Goal: Task Accomplishment & Management: Manage account settings

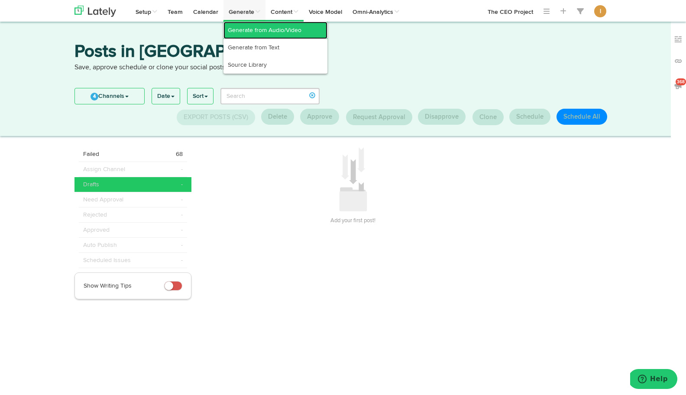
click at [245, 32] on link "Generate from Audio/Video" at bounding box center [275, 30] width 104 height 17
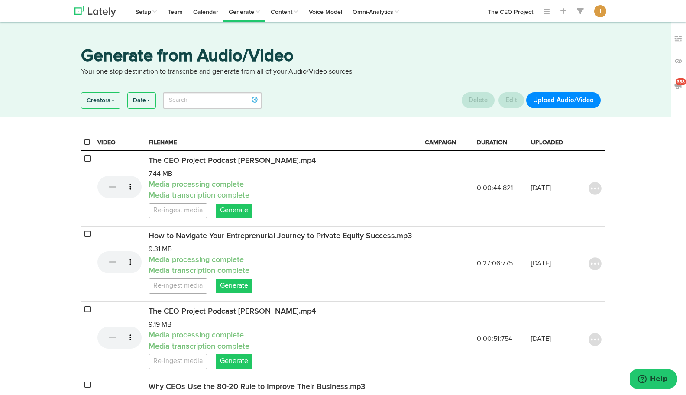
click at [557, 100] on button "Upload Audio/Video" at bounding box center [563, 100] width 74 height 16
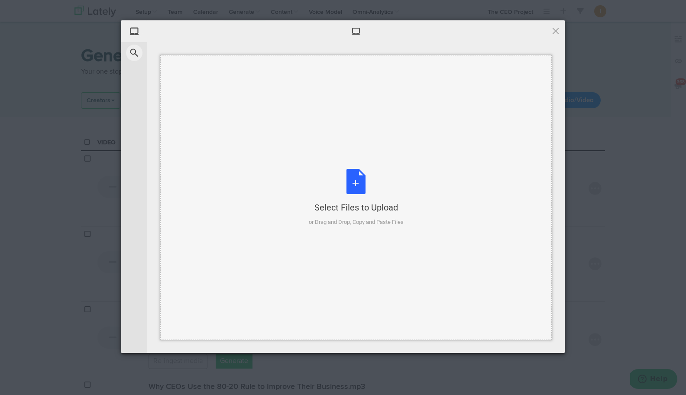
click at [356, 177] on div "Select Files to Upload or Drag and Drop, Copy and Paste Files" at bounding box center [356, 198] width 95 height 58
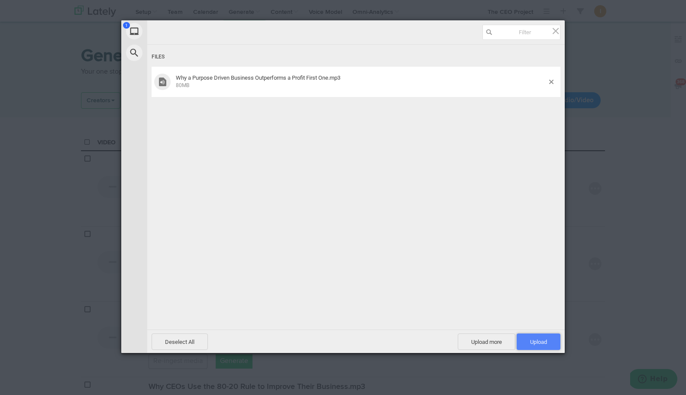
click at [536, 341] on span "Upload 1" at bounding box center [538, 341] width 17 height 6
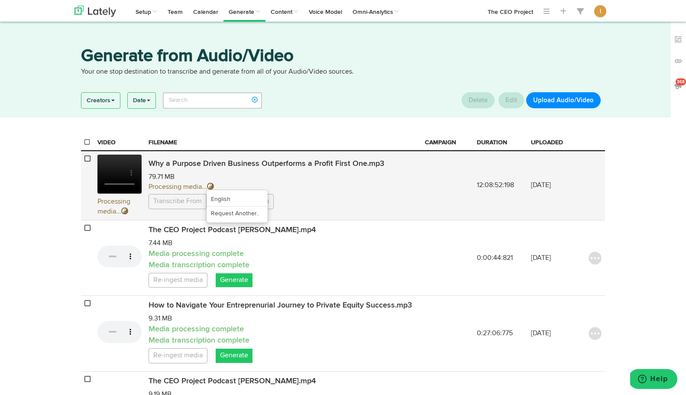
click at [196, 204] on link "Transcribe From" at bounding box center [177, 201] width 58 height 15
click at [223, 202] on link "English" at bounding box center [236, 199] width 61 height 14
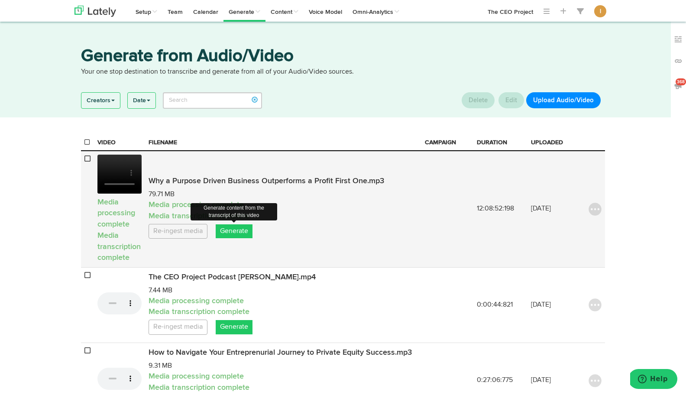
click at [239, 232] on link "Generate" at bounding box center [234, 231] width 37 height 14
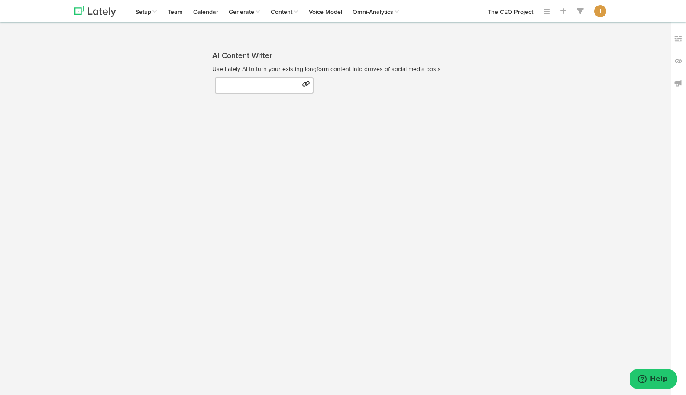
select select "natural"
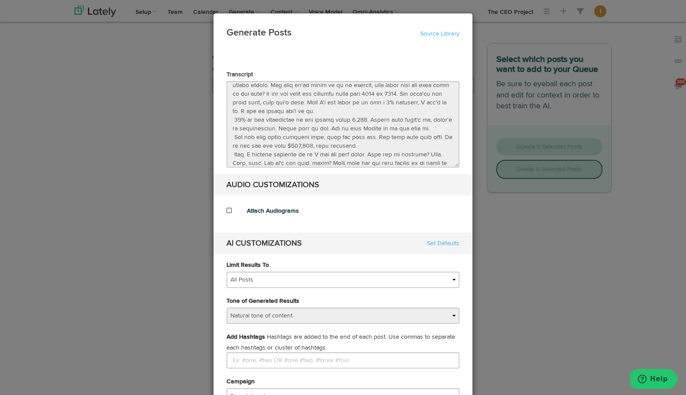
scroll to position [2015, 0]
click at [251, 205] on di-null "Transcript AUDIO CUSTOMIZATIONS Attach Audiograms AI CUSTOMIZATIONS Set Defaults" at bounding box center [342, 162] width 233 height 184
click at [445, 36] on link "Source Library" at bounding box center [439, 34] width 39 height 6
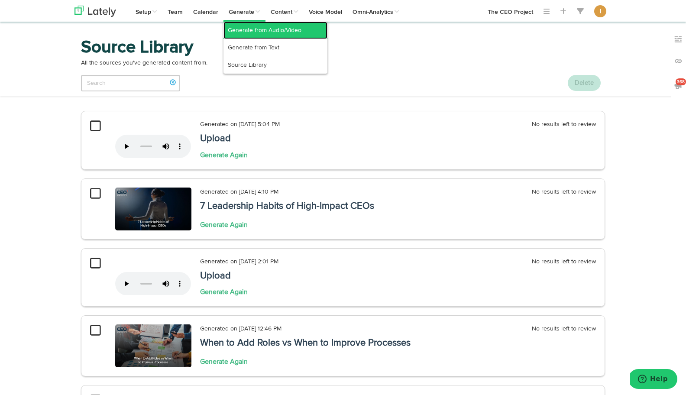
click at [246, 27] on link "Generate from Audio/Video" at bounding box center [275, 30] width 104 height 17
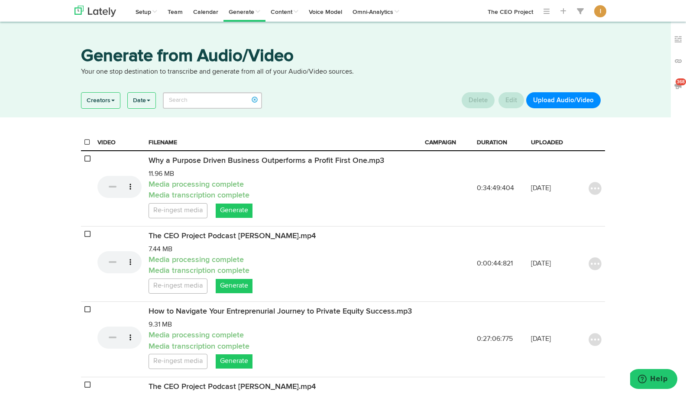
click at [558, 100] on button "Upload Audio/Video" at bounding box center [563, 100] width 74 height 16
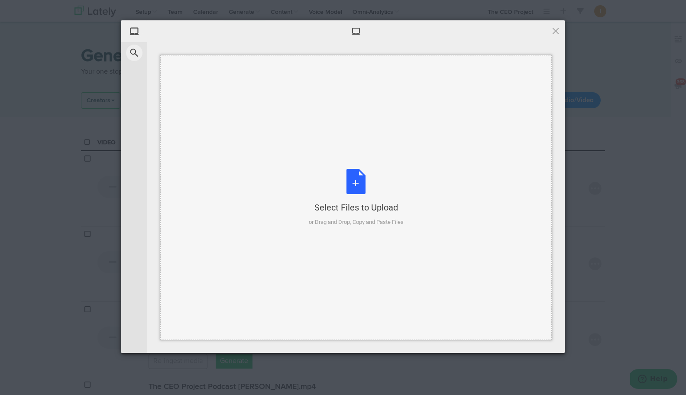
click at [350, 186] on div "Select Files to Upload or Drag and Drop, Copy and Paste Files" at bounding box center [356, 198] width 95 height 58
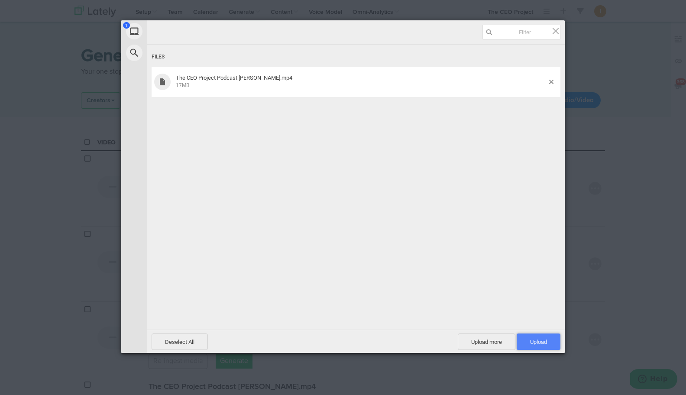
click at [540, 342] on span "Upload 1" at bounding box center [538, 341] width 17 height 6
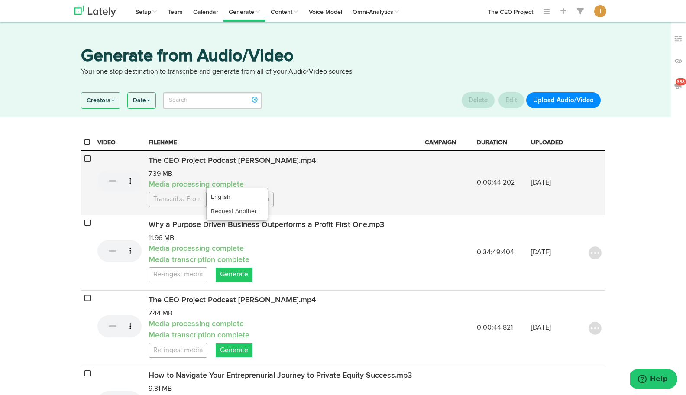
click at [192, 207] on link "Transcribe From" at bounding box center [177, 199] width 58 height 15
click at [232, 204] on link "English" at bounding box center [236, 197] width 61 height 14
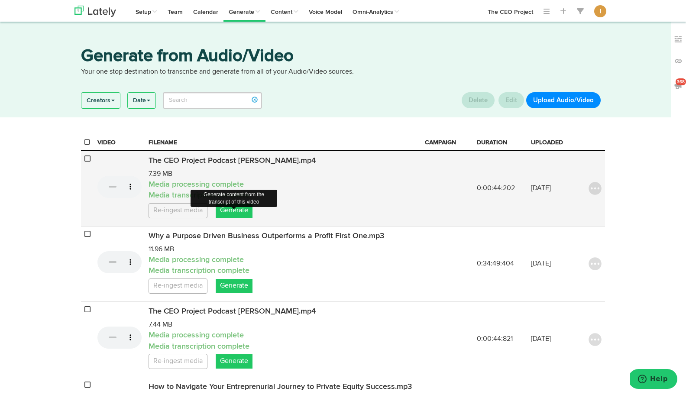
click at [241, 216] on link "Generate" at bounding box center [234, 210] width 37 height 14
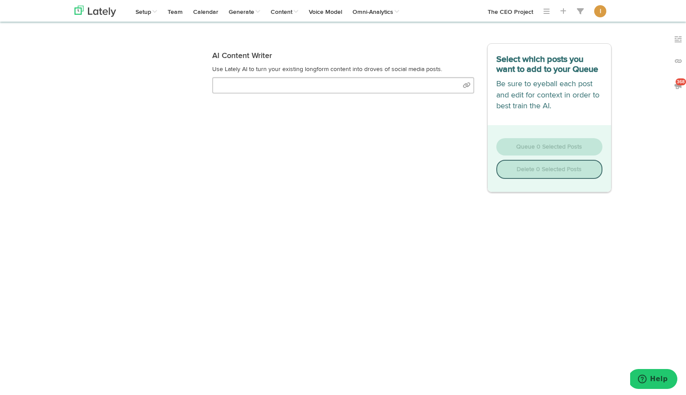
select select "natural"
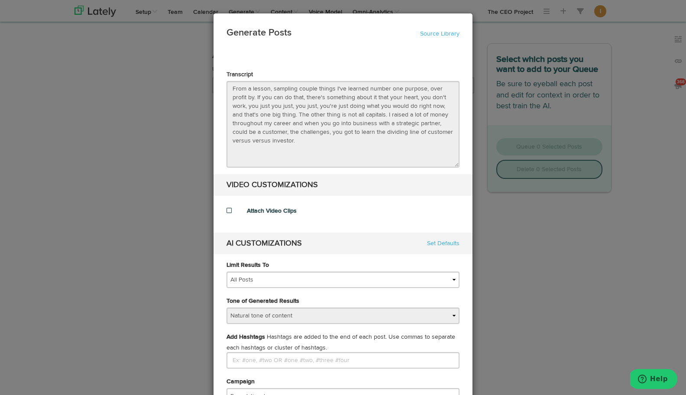
click at [264, 208] on label "Attach Video Clips" at bounding box center [272, 210] width 50 height 9
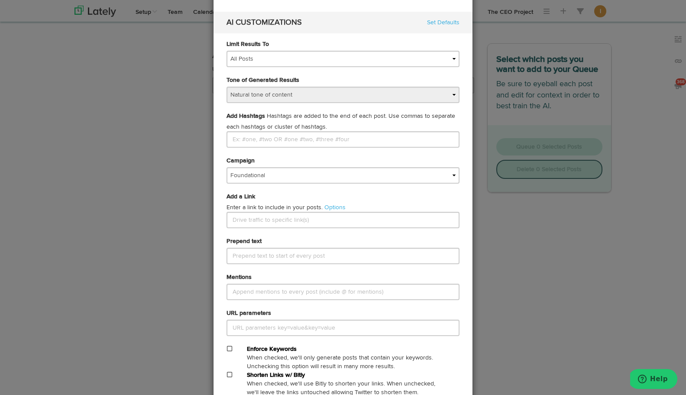
scroll to position [280, 0]
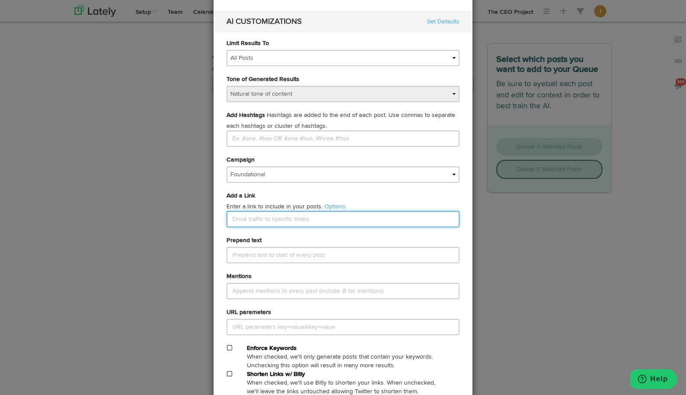
click at [271, 219] on input "text" at bounding box center [342, 219] width 233 height 16
paste input "why-a-purpose-driven-business-outperforms-a-profit-first-one"
type input "[URL][DOMAIN_NAME]"
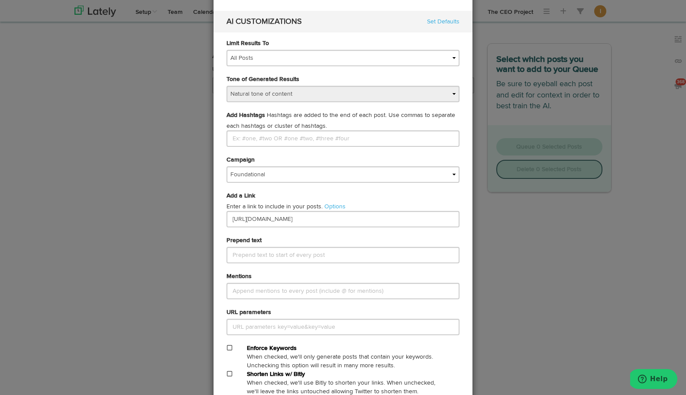
scroll to position [0, 0]
click at [276, 235] on div "Add a Link Enter a link to include in your posts. Options Use a different link …" at bounding box center [343, 213] width 246 height 45
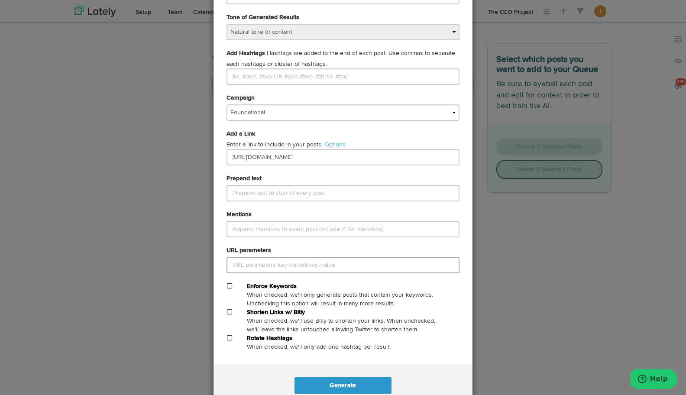
scroll to position [346, 0]
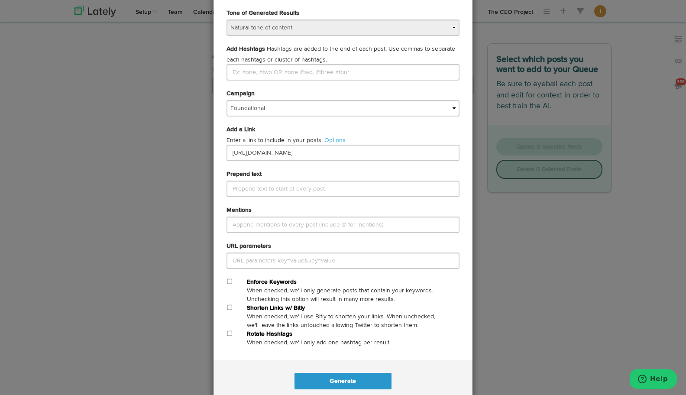
click at [229, 309] on span at bounding box center [229, 307] width 5 height 6
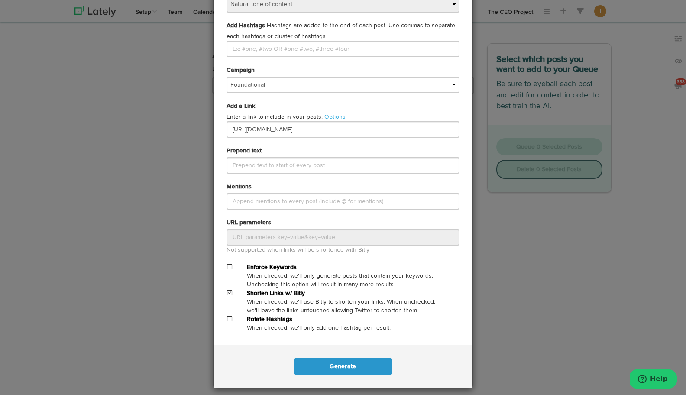
scroll to position [370, 0]
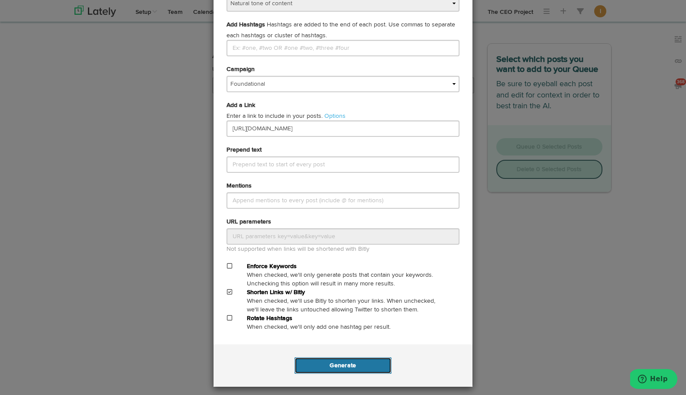
click at [346, 366] on button "Generate" at bounding box center [342, 365] width 97 height 16
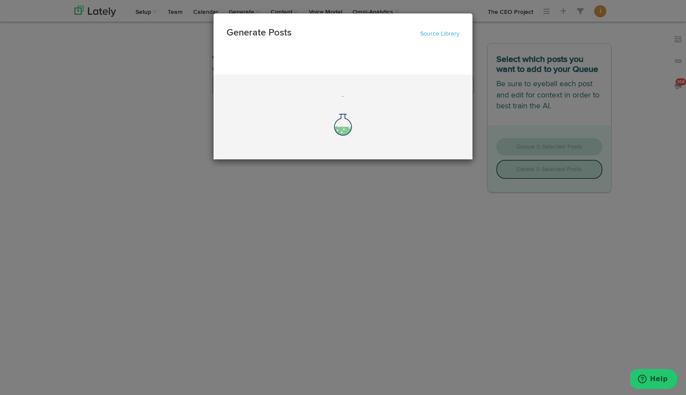
scroll to position [0, 0]
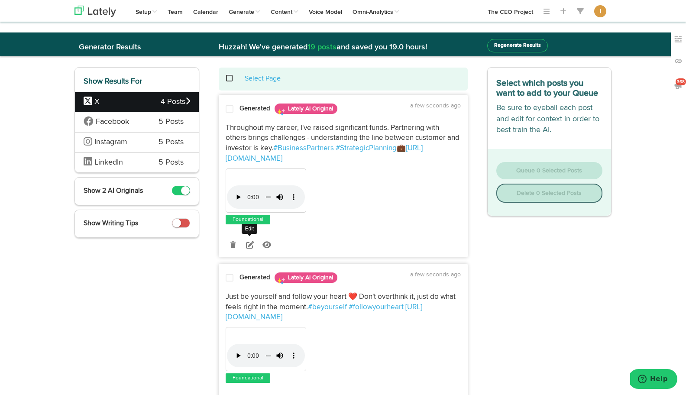
click at [251, 244] on icon at bounding box center [250, 245] width 8 height 8
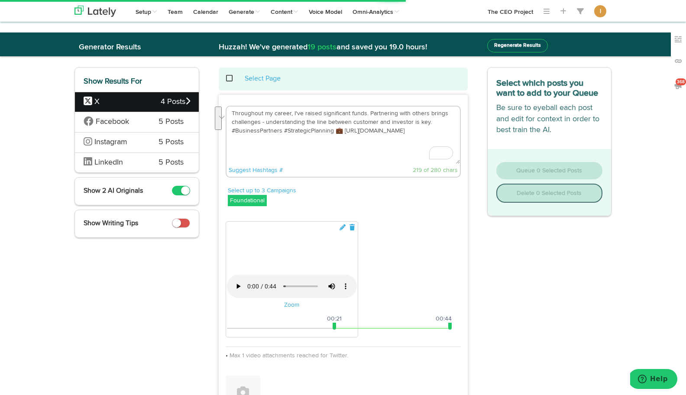
drag, startPoint x: 231, startPoint y: 112, endPoint x: 338, endPoint y: 129, distance: 109.1
click at [338, 129] on textarea "Throughout my career, I've raised significant funds. Partnering with others bri…" at bounding box center [342, 134] width 233 height 57
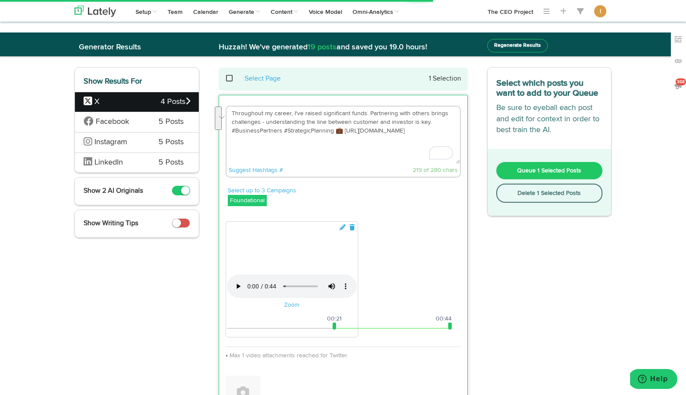
paste textarea "What does it really mean to build a purpose driven business—and how can focusin…"
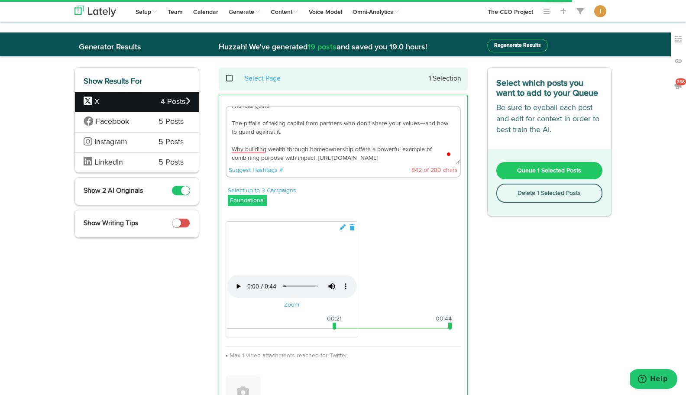
drag, startPoint x: 316, startPoint y: 158, endPoint x: 253, endPoint y: 132, distance: 67.7
click at [253, 132] on textarea "What does it really mean to build a purpose driven business—and how can focusin…" at bounding box center [342, 134] width 233 height 57
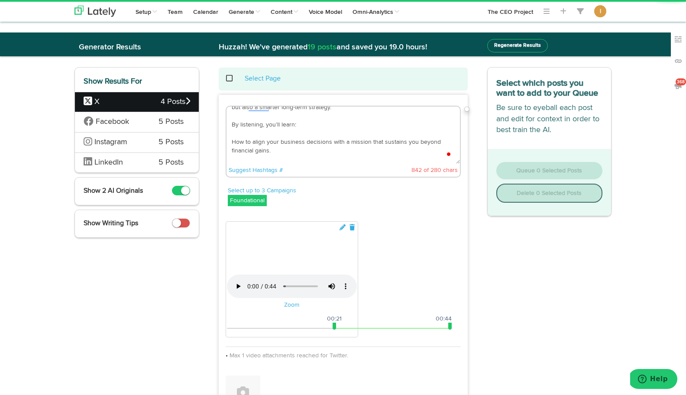
click at [230, 122] on textarea "What does it really mean to build a purpose driven business—and how can focusin…" at bounding box center [342, 134] width 233 height 57
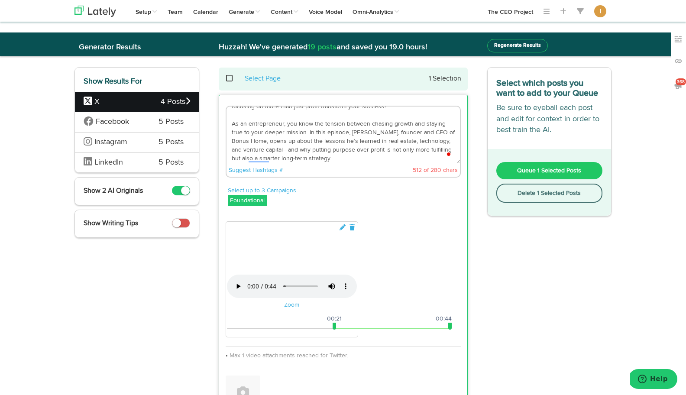
drag, startPoint x: 295, startPoint y: 132, endPoint x: 232, endPoint y: 123, distance: 63.0
click at [232, 123] on textarea "What does it really mean to build a purpose driven business—and how can focusin…" at bounding box center [342, 134] width 233 height 57
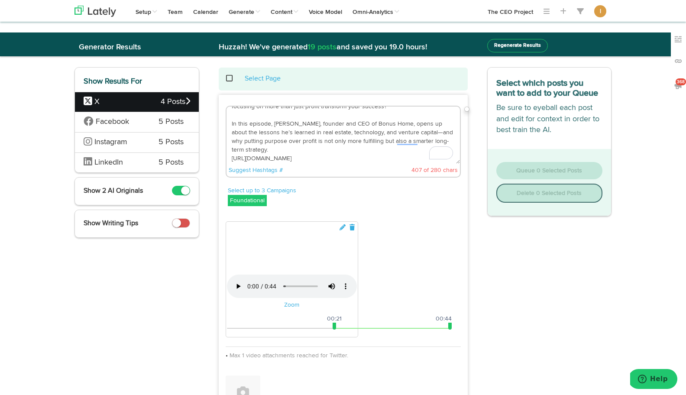
drag, startPoint x: 435, startPoint y: 132, endPoint x: 229, endPoint y: 130, distance: 205.1
click at [229, 130] on div "What does it really mean to build a purpose driven business—and how can focusin…" at bounding box center [343, 143] width 248 height 74
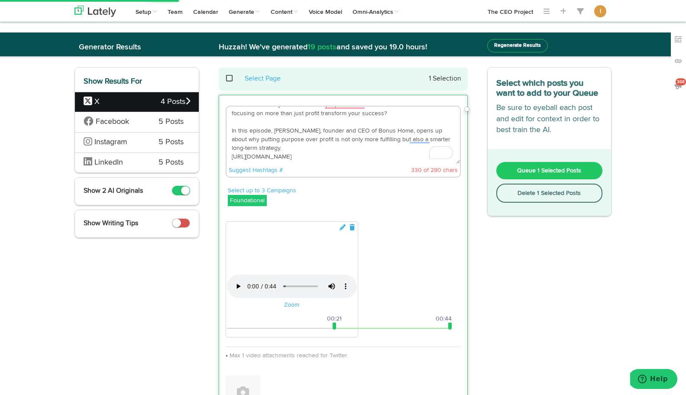
click at [232, 156] on textarea "What does it really mean to build a purpose driven business—and how can focusin…" at bounding box center [342, 134] width 233 height 57
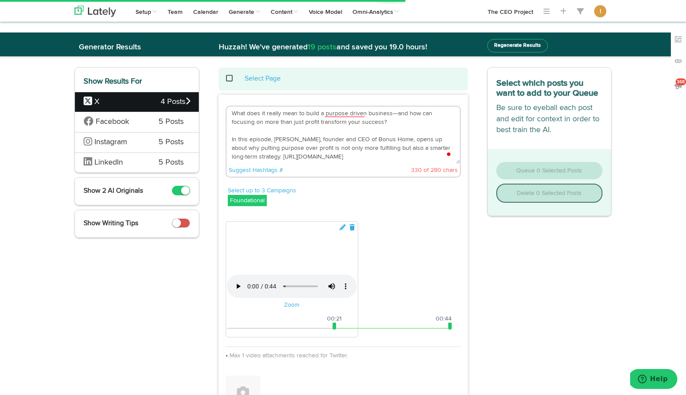
click at [282, 113] on textarea "What does it really mean to build a purpose driven business—and how can focusin…" at bounding box center [342, 134] width 233 height 57
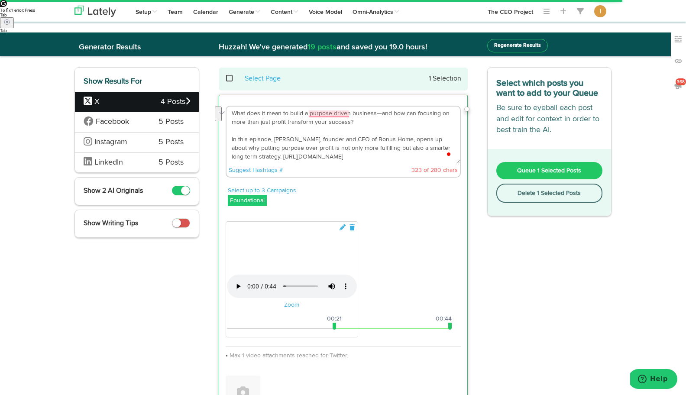
drag, startPoint x: 374, startPoint y: 114, endPoint x: 347, endPoint y: 122, distance: 28.2
click at [347, 122] on textarea "What does it mean to build a purpose driven business—and how can focusing on mo…" at bounding box center [342, 134] width 233 height 57
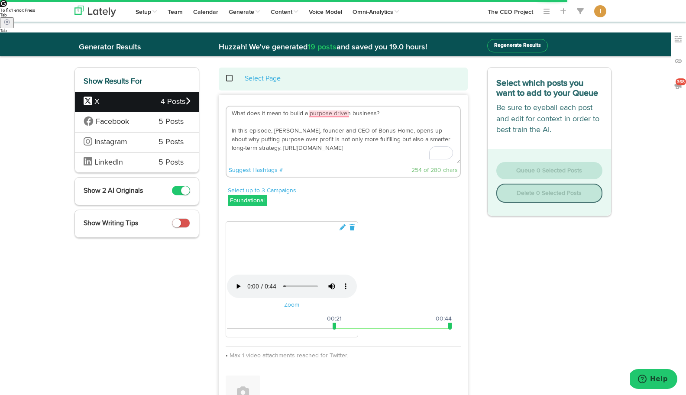
click at [256, 154] on textarea "What does it mean to build a purpose driven business? In this episode, [PERSON_…" at bounding box center [342, 134] width 233 height 57
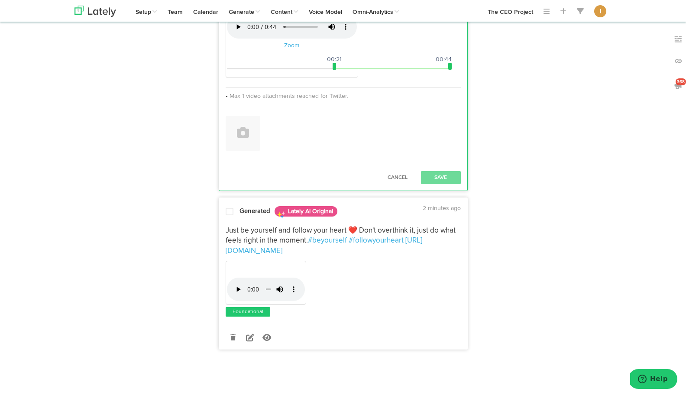
scroll to position [335, 0]
drag, startPoint x: 335, startPoint y: 328, endPoint x: 222, endPoint y: 327, distance: 113.4
click at [222, 151] on div "Your browser does not support HTML5 video. Zoom 00:00 00:44 00:00 00:44 Max 1 v…" at bounding box center [343, 54] width 248 height 193
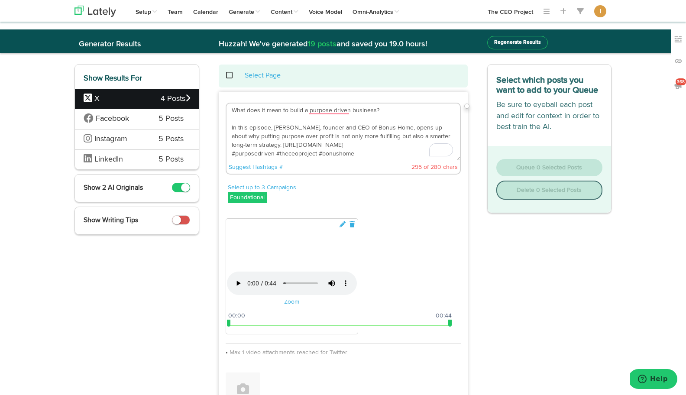
scroll to position [0, 0]
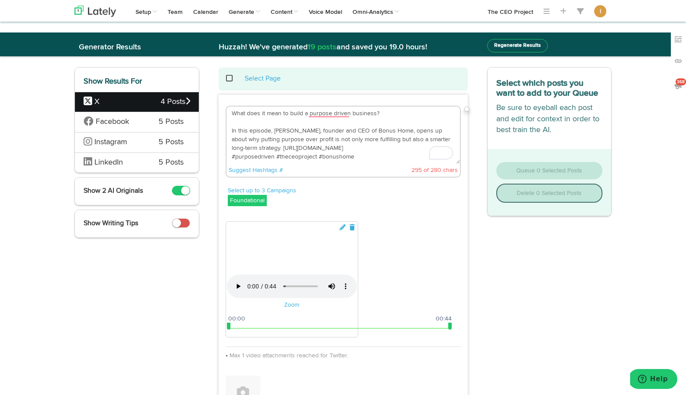
click at [229, 130] on div "What does it mean to build a purpose driven business? In this episode, [PERSON_…" at bounding box center [343, 143] width 248 height 74
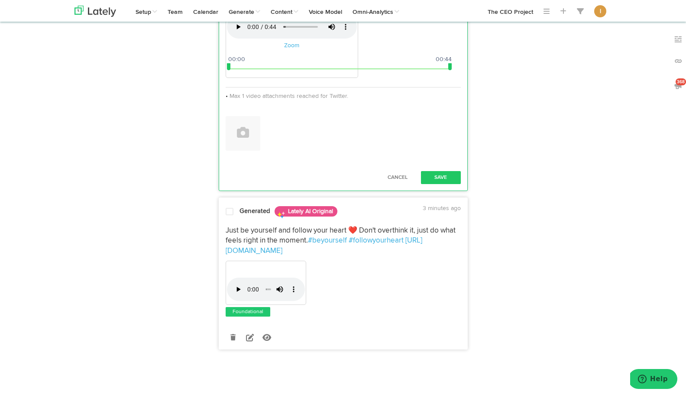
scroll to position [434, 0]
type textarea "What does it mean to build a purpose driven business? [PERSON_NAME], founder an…"
click at [432, 184] on button "Save" at bounding box center [441, 177] width 40 height 13
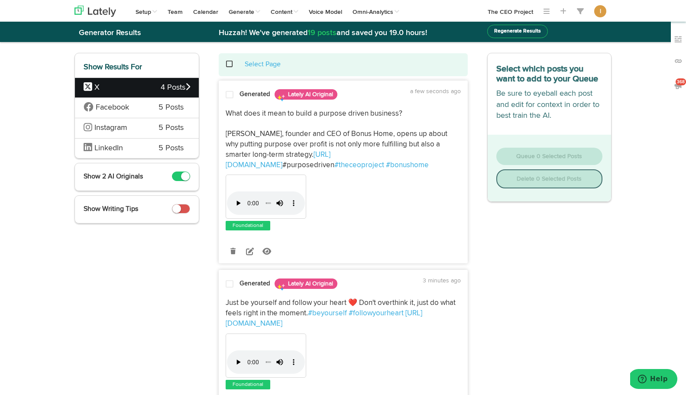
scroll to position [0, 0]
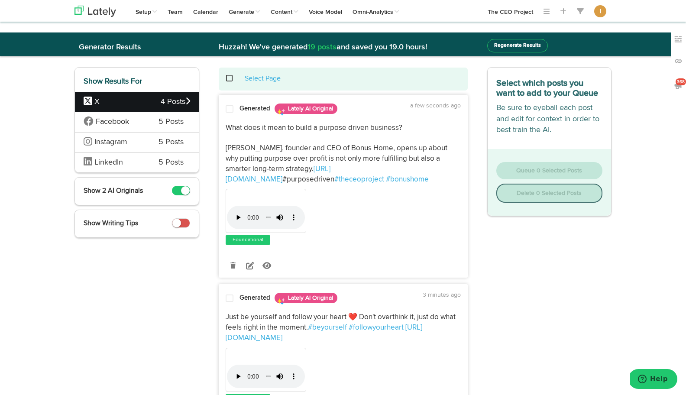
click at [230, 109] on span at bounding box center [229, 109] width 8 height 9
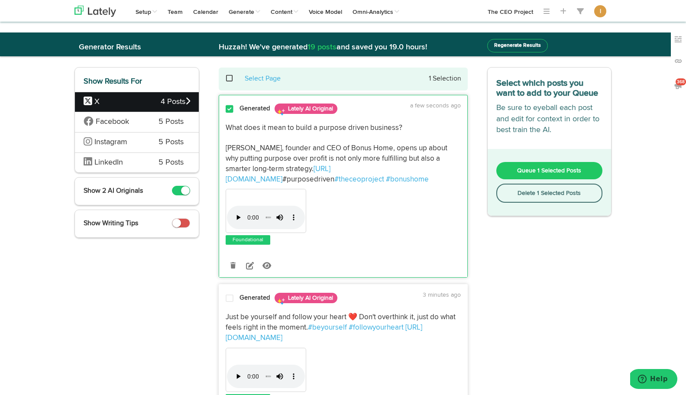
click at [554, 169] on span "Queue 1 Selected Posts" at bounding box center [549, 170] width 64 height 6
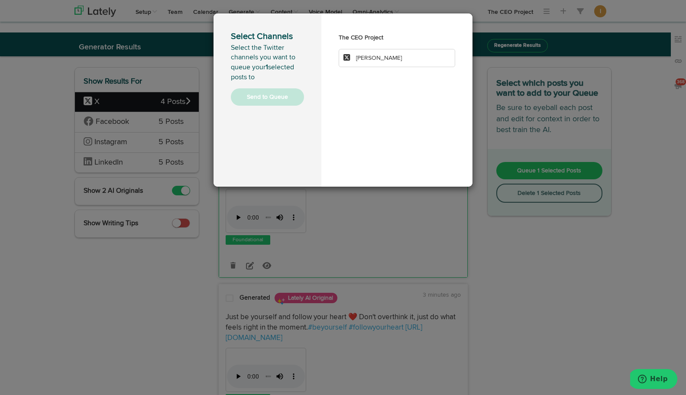
click at [385, 62] on li "[PERSON_NAME]" at bounding box center [396, 58] width 116 height 18
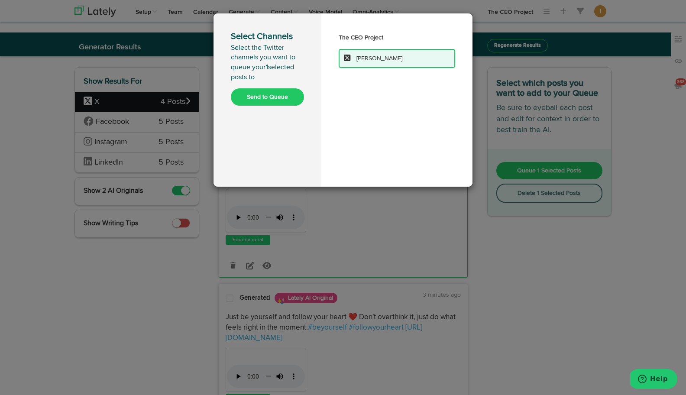
click at [271, 95] on button "Send to Queue" at bounding box center [267, 96] width 73 height 17
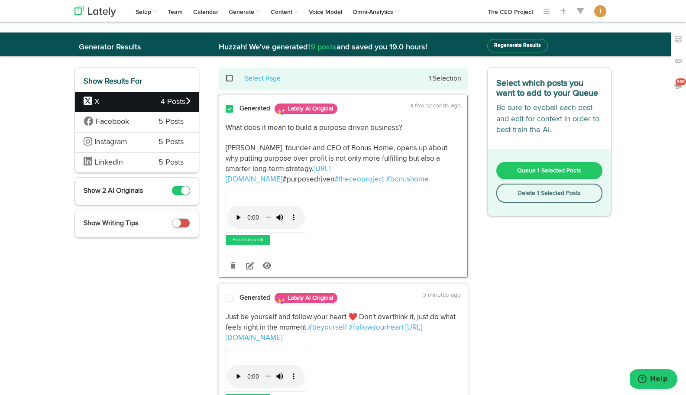
click at [530, 257] on div "Select which posts you want to add to your Queue Be sure to eyeball each post a…" at bounding box center [549, 255] width 138 height 376
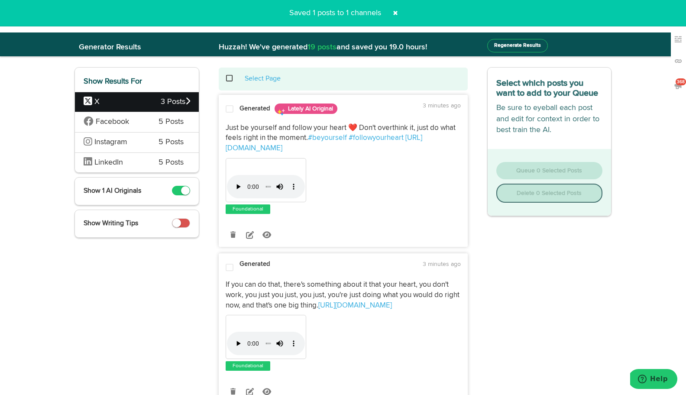
click at [230, 79] on span at bounding box center [234, 78] width 18 height 0
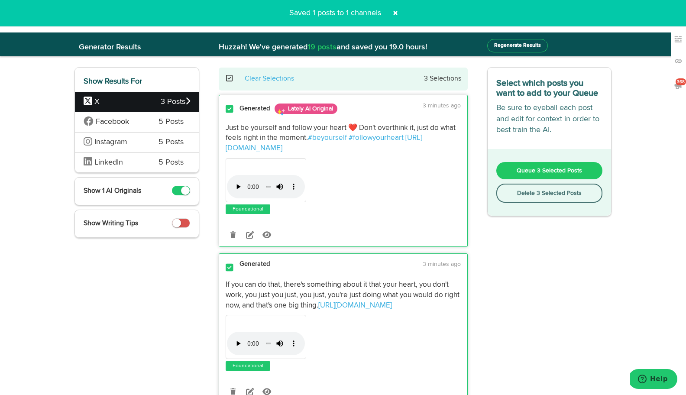
click at [545, 192] on button "Delete 3 Selected Posts" at bounding box center [549, 192] width 106 height 19
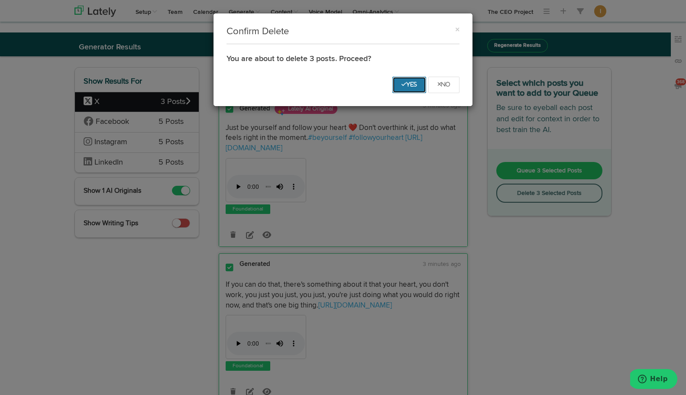
click at [405, 85] on icon "Yes" at bounding box center [409, 84] width 16 height 5
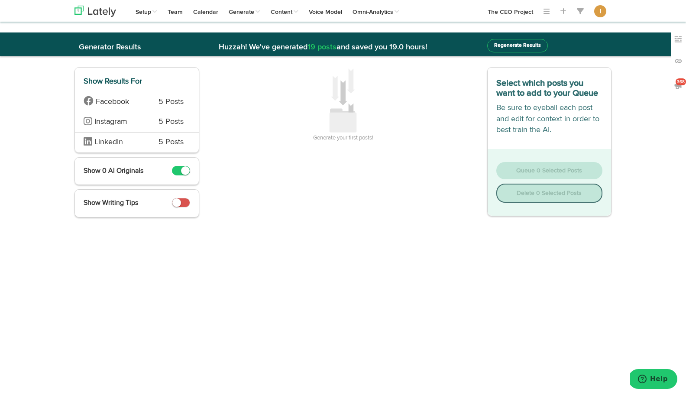
click at [141, 99] on span "Facebook" at bounding box center [115, 102] width 62 height 11
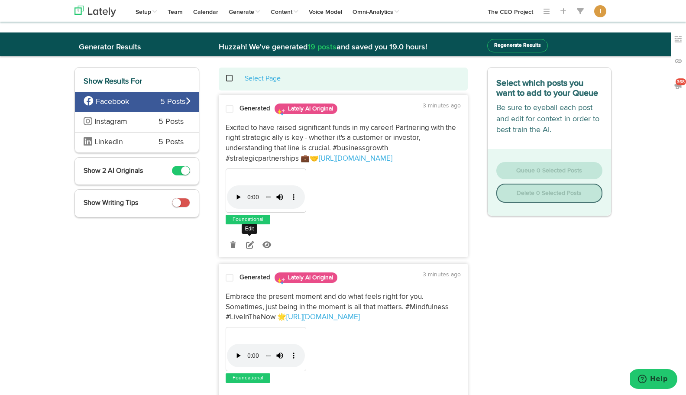
click at [252, 244] on icon at bounding box center [250, 245] width 8 height 8
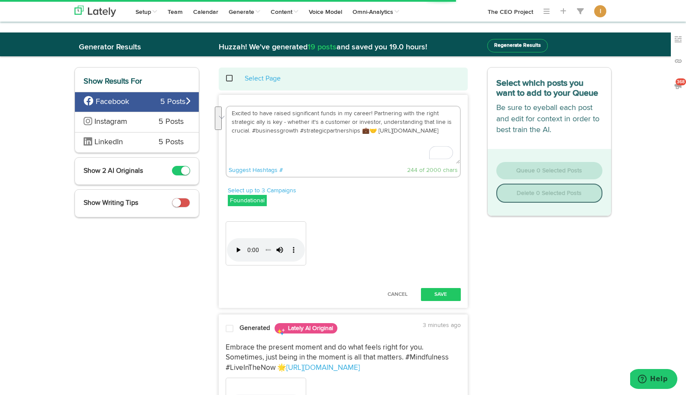
drag, startPoint x: 369, startPoint y: 130, endPoint x: 229, endPoint y: 111, distance: 141.1
click at [228, 111] on div "Excited to have raised significant funds in my career! Partnering with the righ…" at bounding box center [343, 143] width 248 height 74
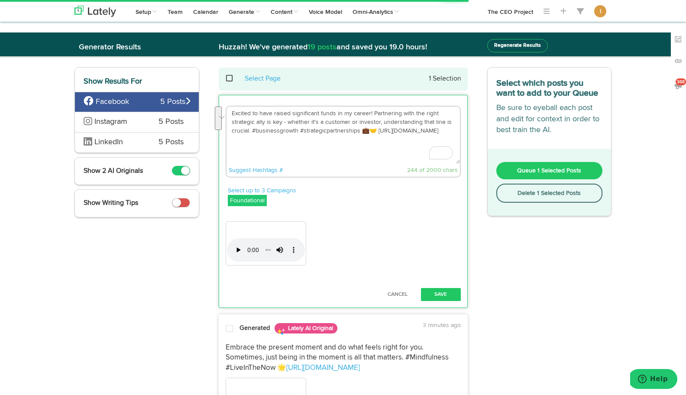
paste textarea "What does it really mean to build a purpose driven business—and how can focusin…"
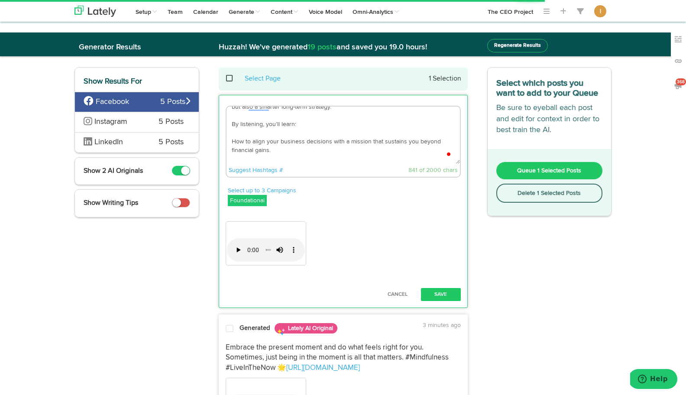
scroll to position [58, 0]
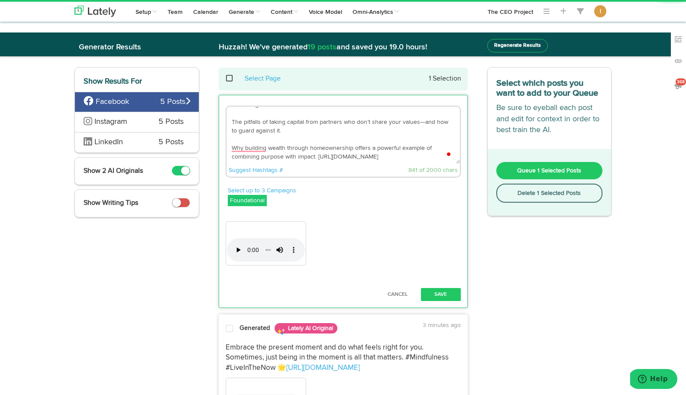
click at [383, 156] on textarea "What does it really mean to build a purpose driven business—and how can focusin…" at bounding box center [342, 134] width 233 height 57
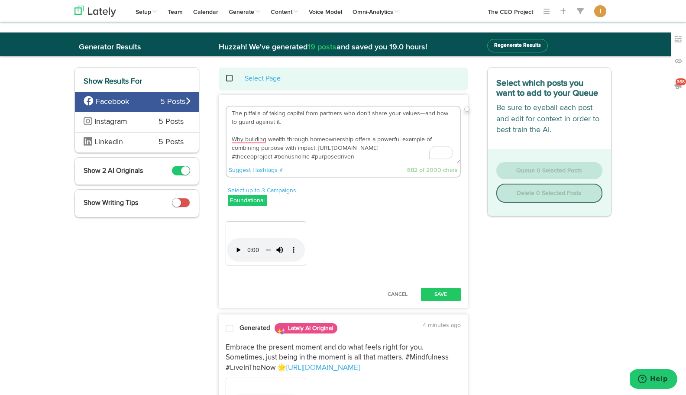
type textarea "What does it really mean to build a purpose driven business—and how can focusin…"
click at [287, 248] on div "Your browser does not support HTML5 video." at bounding box center [342, 244] width 235 height 46
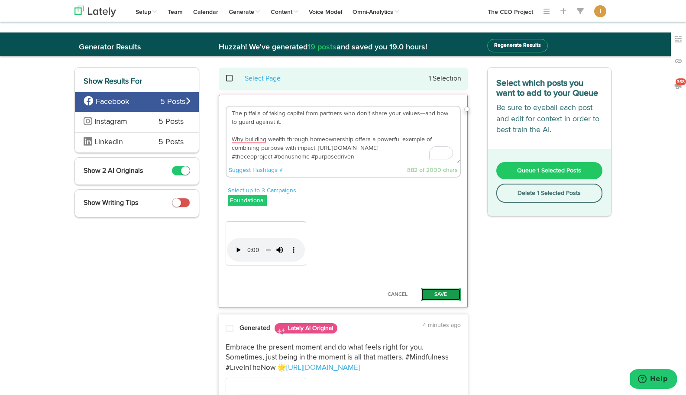
click at [443, 292] on button "Save" at bounding box center [441, 294] width 40 height 13
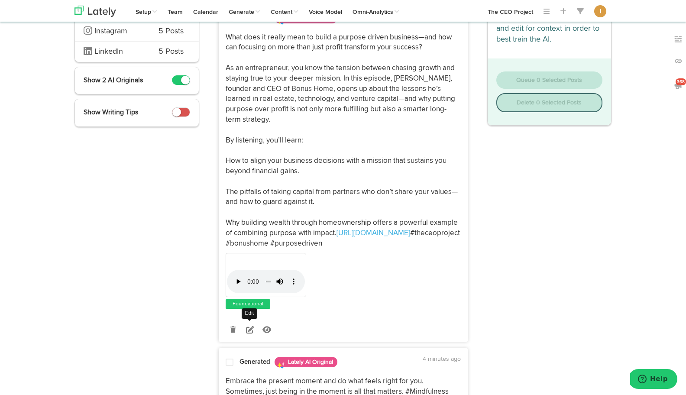
click at [250, 328] on icon at bounding box center [250, 329] width 8 height 8
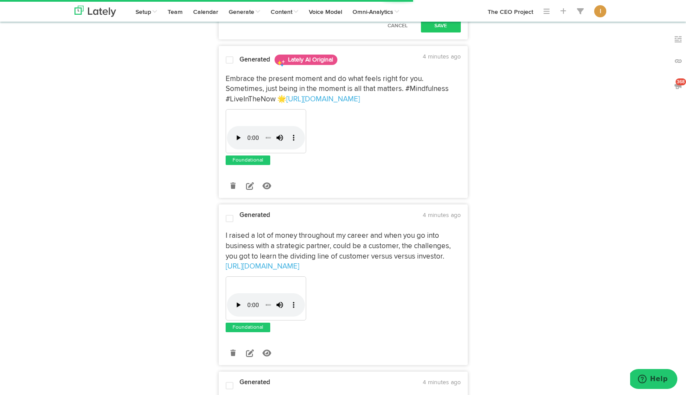
drag, startPoint x: 335, startPoint y: 251, endPoint x: 223, endPoint y: 254, distance: 112.1
click at [445, 32] on button "Save" at bounding box center [441, 25] width 40 height 13
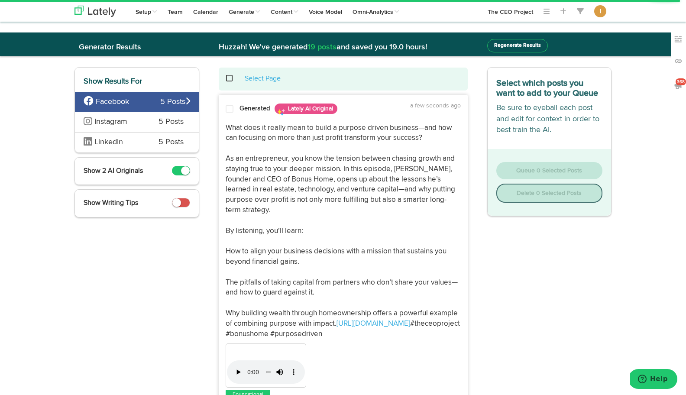
click at [229, 110] on span at bounding box center [229, 109] width 8 height 9
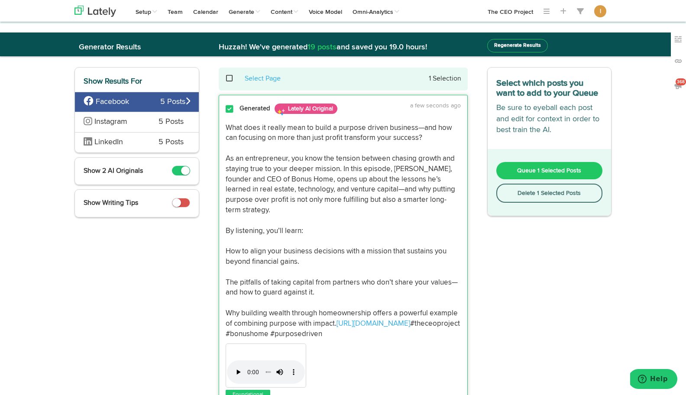
click at [528, 173] on span "Queue 1 Selected Posts" at bounding box center [549, 170] width 64 height 6
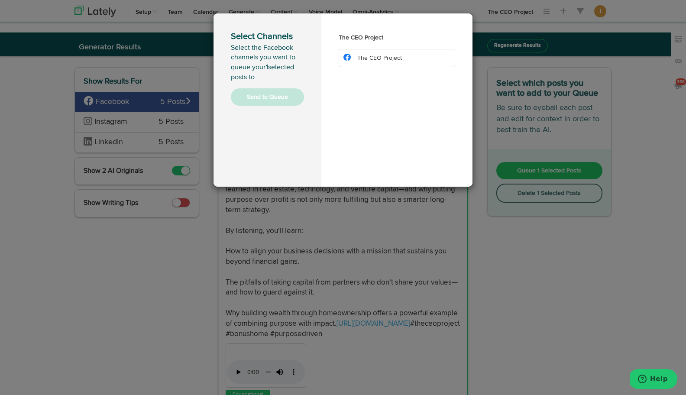
click at [380, 60] on span "The CEO Project" at bounding box center [379, 58] width 45 height 6
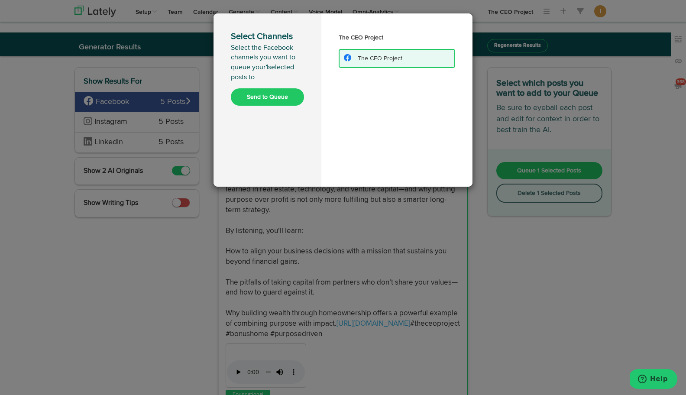
click at [268, 97] on button "Send to Queue" at bounding box center [267, 96] width 73 height 17
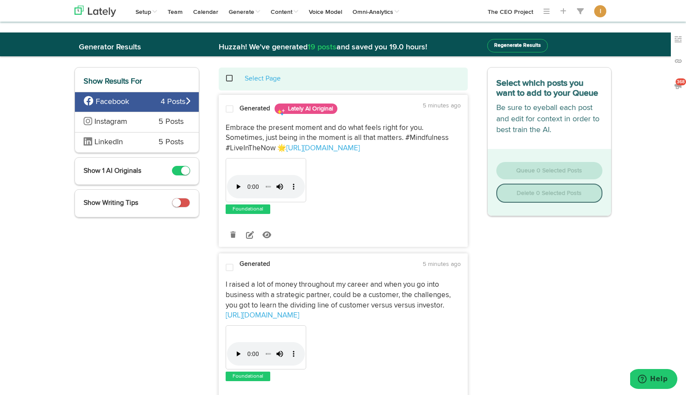
click at [230, 78] on span at bounding box center [234, 78] width 18 height 0
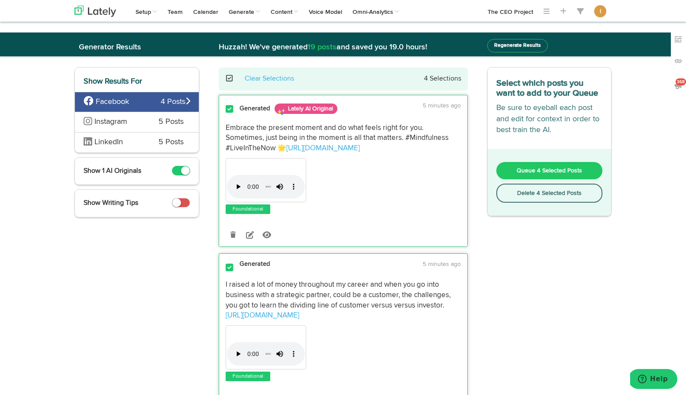
click at [521, 195] on button "Delete 4 Selected Posts" at bounding box center [549, 192] width 106 height 19
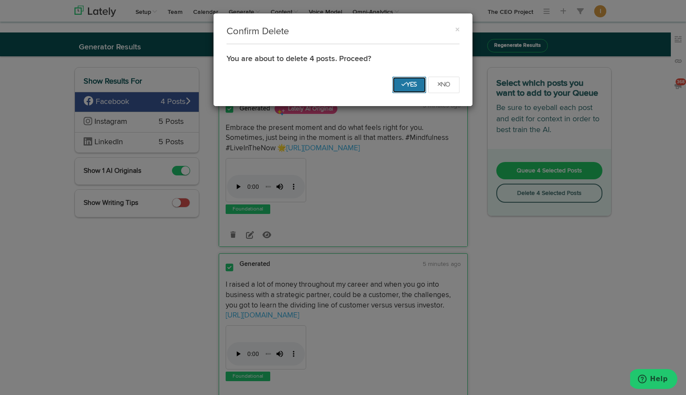
click at [415, 85] on icon "Yes" at bounding box center [409, 84] width 16 height 5
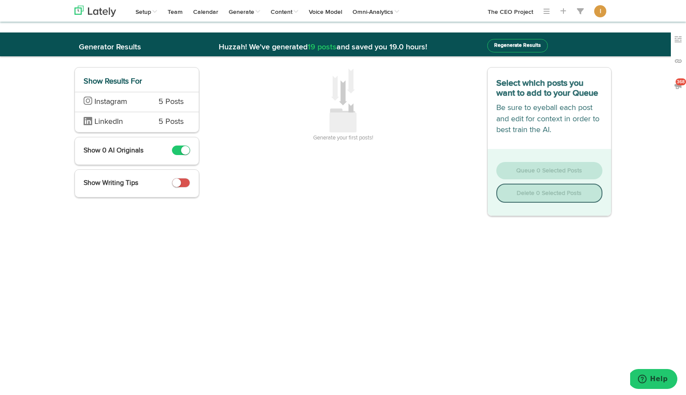
click at [138, 102] on span "Instagram" at bounding box center [115, 102] width 62 height 11
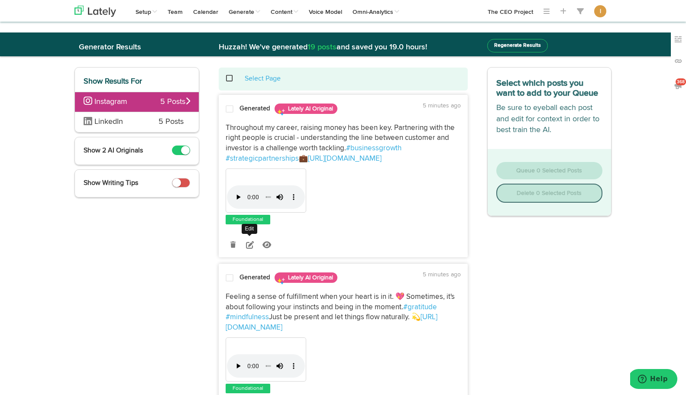
click at [251, 246] on icon at bounding box center [250, 245] width 8 height 8
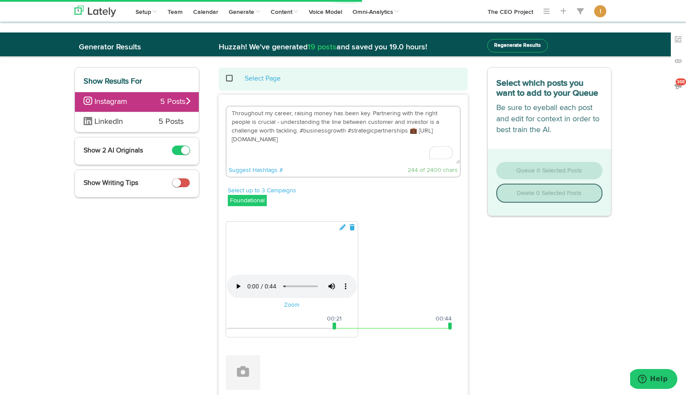
drag, startPoint x: 232, startPoint y: 112, endPoint x: 386, endPoint y: 130, distance: 155.1
click at [386, 130] on textarea "Throughout my career, raising money has been key. Partnering with the right peo…" at bounding box center [342, 134] width 233 height 57
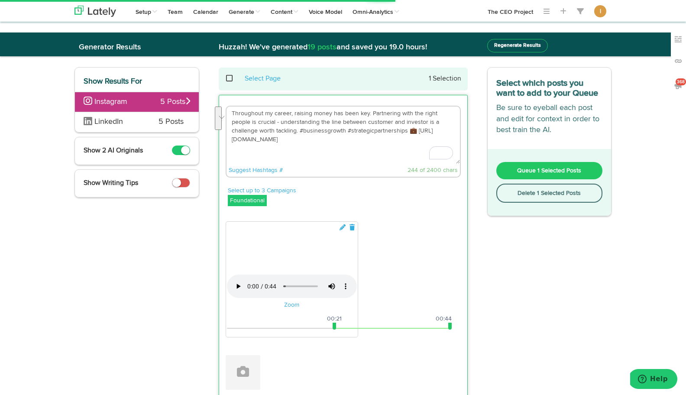
paste textarea "What does it really mean to build a purpose driven business—and how can focusin…"
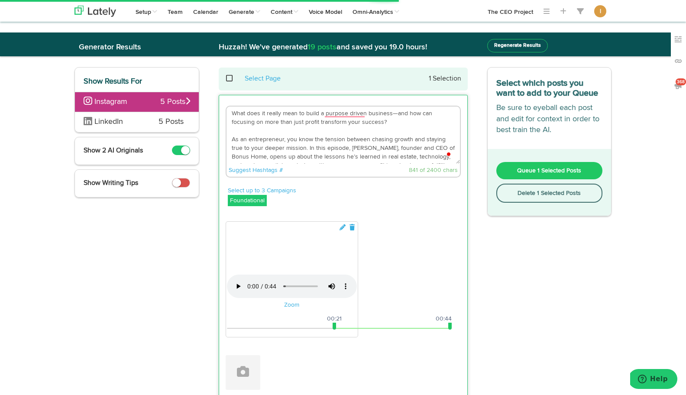
scroll to position [113, 0]
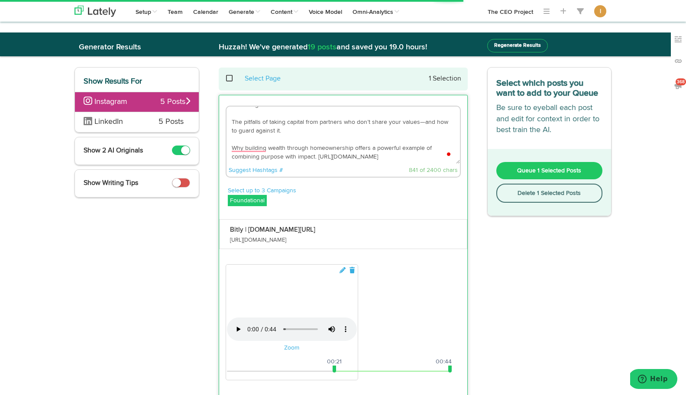
click at [386, 157] on textarea "What does it really mean to build a purpose driven business—and how can focusin…" at bounding box center [342, 134] width 233 height 57
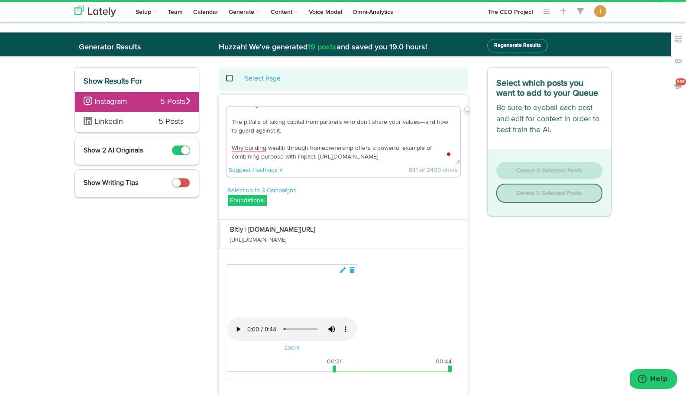
scroll to position [117, 0]
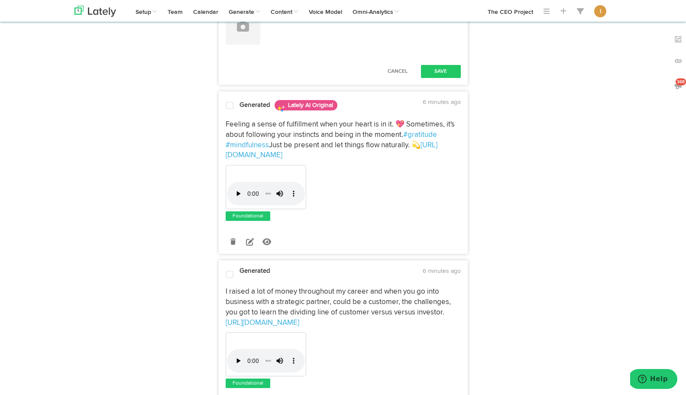
type textarea "What does it really mean to build a purpose driven business—and how can focusin…"
drag, startPoint x: 333, startPoint y: 318, endPoint x: 216, endPoint y: 317, distance: 117.3
click at [216, 317] on div "What does it really mean to build a purpose driven business—and how can focusin…" at bounding box center [343, 219] width 262 height 1024
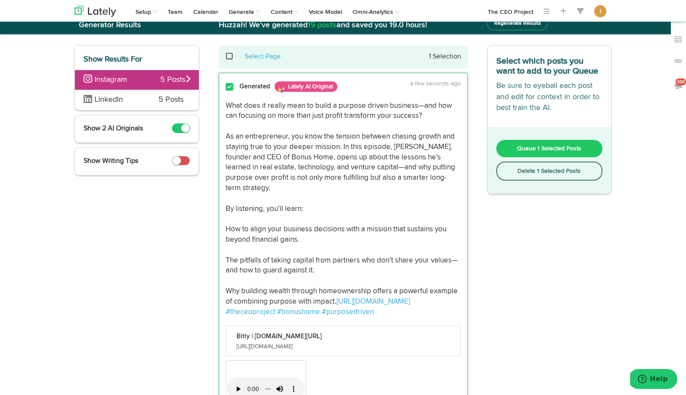
click at [512, 149] on button "Queue 1 Selected Posts" at bounding box center [549, 148] width 106 height 17
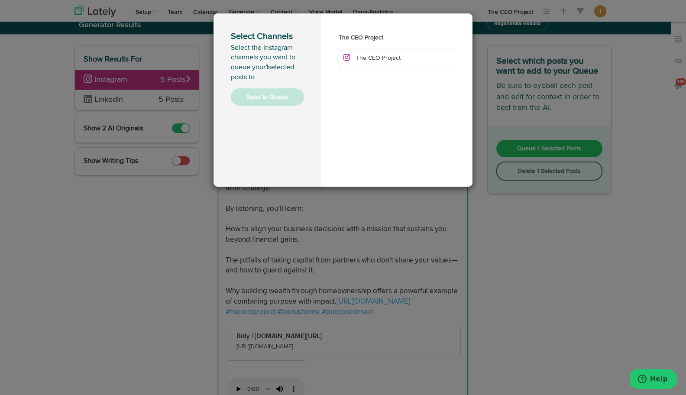
click at [383, 52] on li "The CEO Project" at bounding box center [396, 58] width 116 height 18
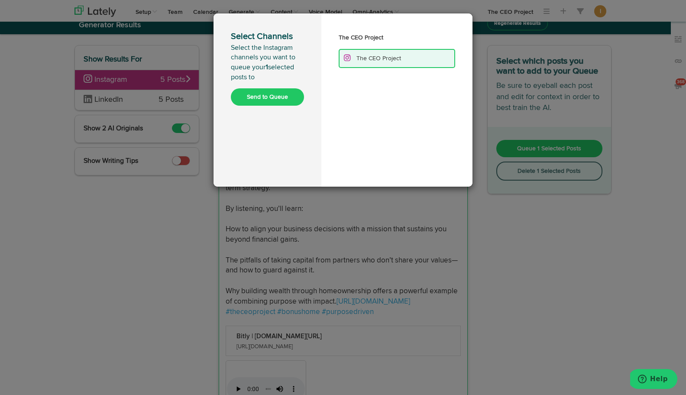
click at [289, 97] on button "Send to Queue" at bounding box center [267, 96] width 73 height 17
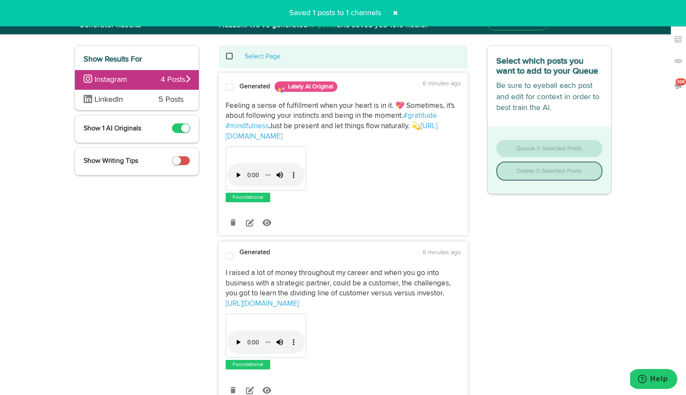
click at [228, 56] on span at bounding box center [234, 56] width 18 height 0
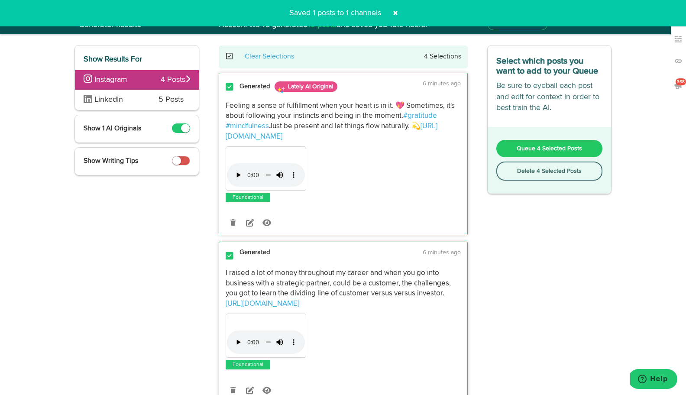
click at [516, 178] on button "Delete 4 Selected Posts" at bounding box center [549, 170] width 106 height 19
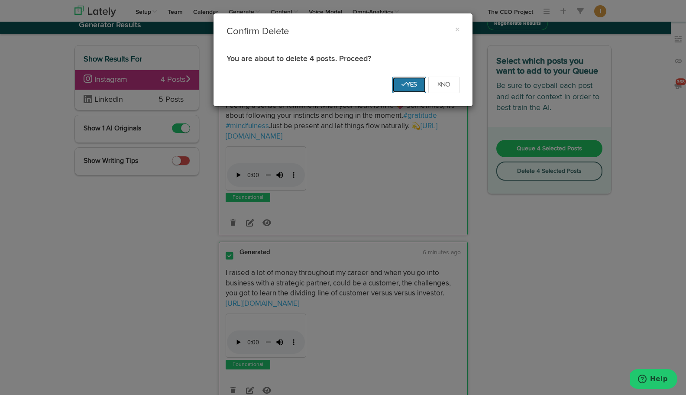
click at [409, 82] on icon "Yes" at bounding box center [409, 84] width 16 height 5
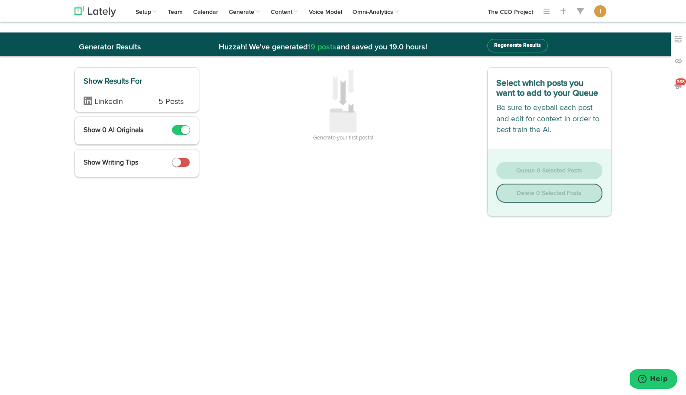
click at [144, 101] on span "LinkedIn" at bounding box center [115, 102] width 62 height 11
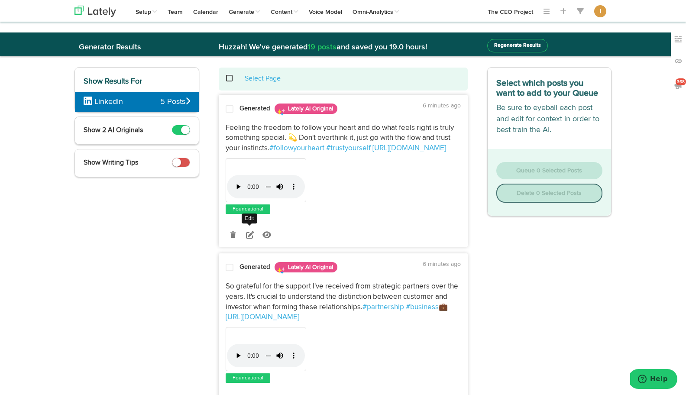
click at [248, 232] on icon at bounding box center [250, 235] width 8 height 8
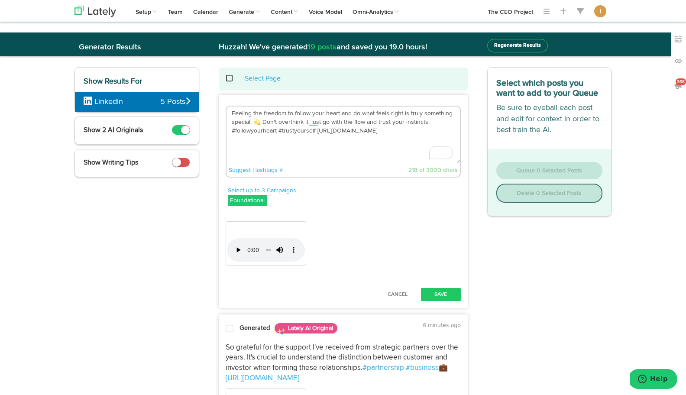
drag, startPoint x: 315, startPoint y: 131, endPoint x: 230, endPoint y: 112, distance: 86.9
click at [230, 112] on textarea "Feeling the freedom to follow your heart and do what feels right is truly somet…" at bounding box center [342, 134] width 233 height 57
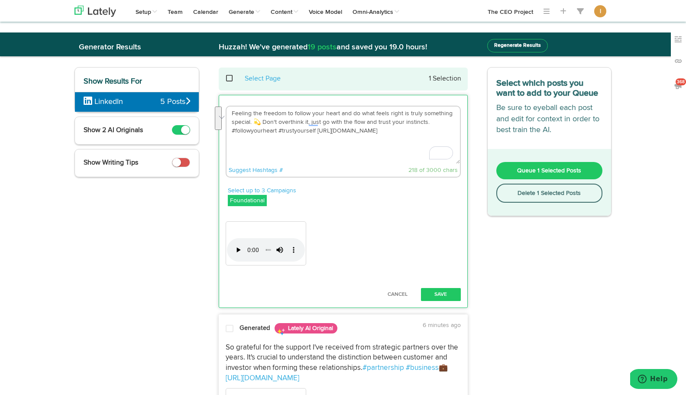
paste textarea "What does it really mean to build a purpose driven business—and how can focusin…"
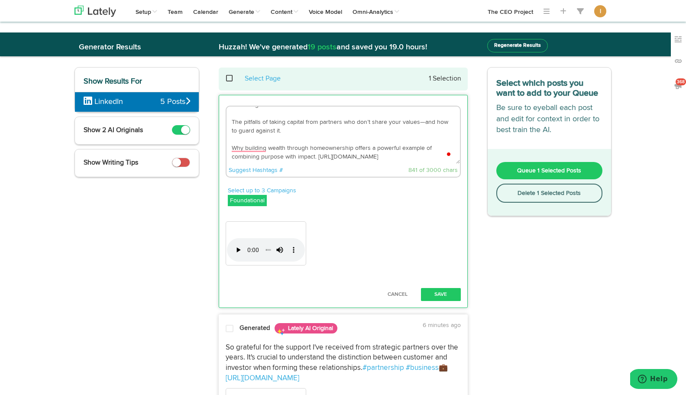
click at [386, 157] on textarea "What does it really mean to build a purpose driven business—and how can focusin…" at bounding box center [342, 134] width 233 height 57
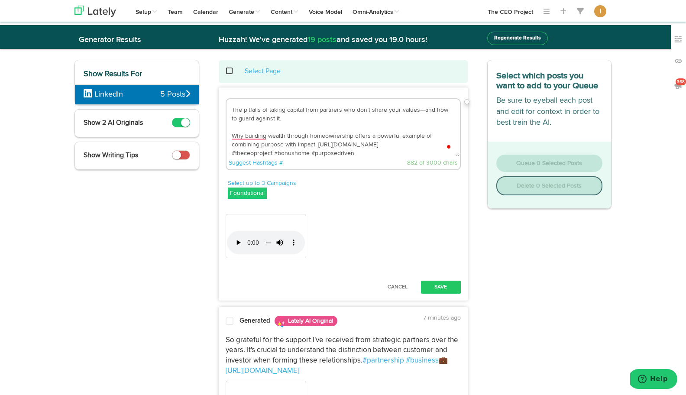
scroll to position [9, 0]
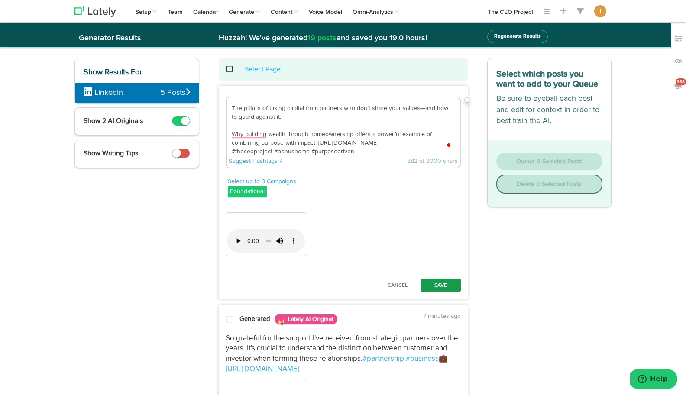
type textarea "What does it really mean to build a purpose driven business—and how can focusin…"
click at [447, 285] on button "Save" at bounding box center [441, 285] width 40 height 13
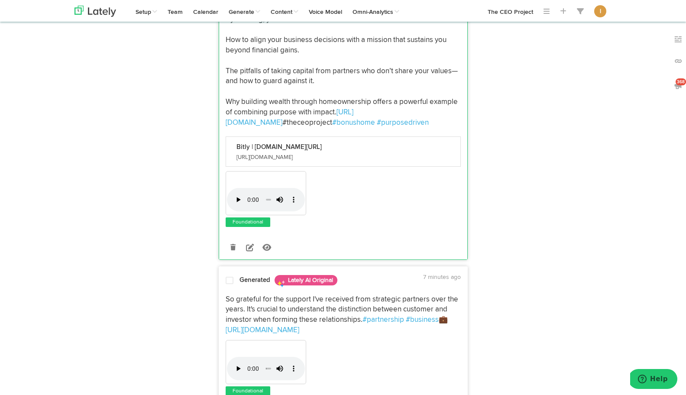
scroll to position [225, 0]
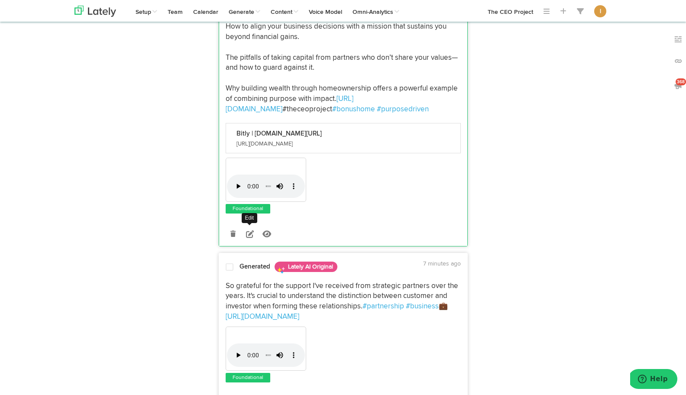
click at [249, 233] on icon at bounding box center [250, 234] width 8 height 8
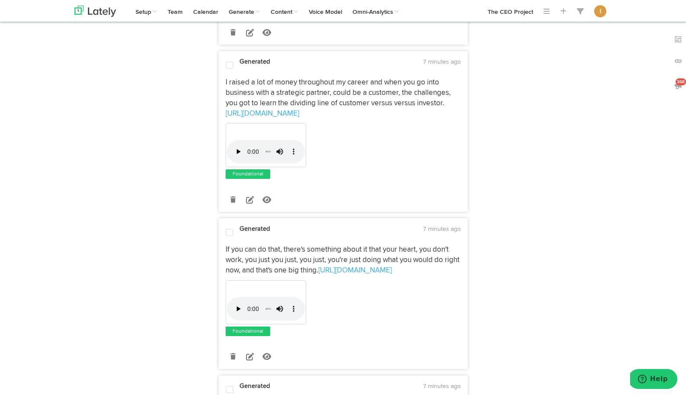
drag, startPoint x: 279, startPoint y: 87, endPoint x: 227, endPoint y: 88, distance: 51.9
drag, startPoint x: 328, startPoint y: 88, endPoint x: 464, endPoint y: 92, distance: 135.5
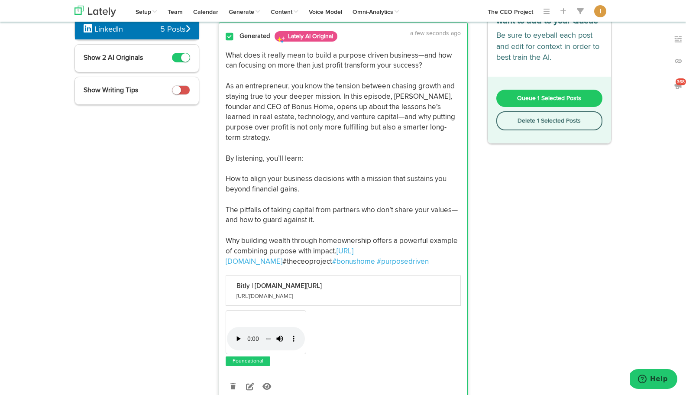
scroll to position [42, 0]
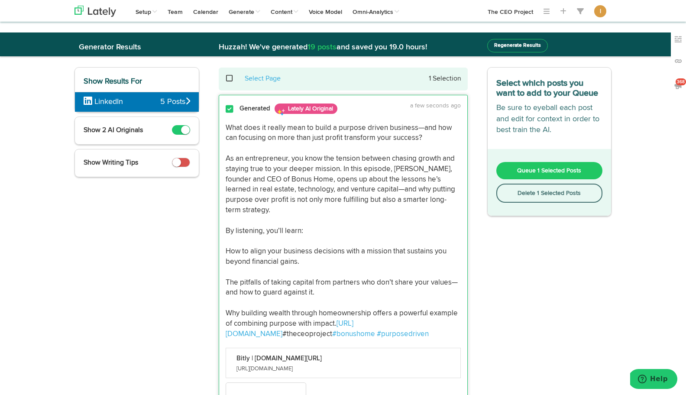
click at [537, 171] on span "Queue 1 Selected Posts" at bounding box center [549, 170] width 64 height 6
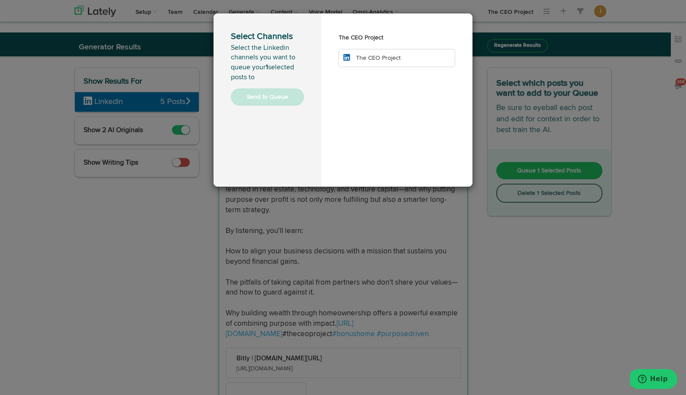
click at [360, 61] on li "The CEO Project" at bounding box center [396, 58] width 116 height 18
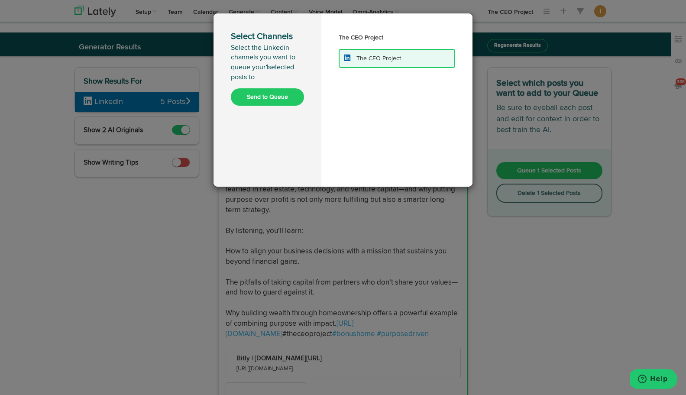
click at [268, 97] on button "Send to Queue" at bounding box center [267, 96] width 73 height 17
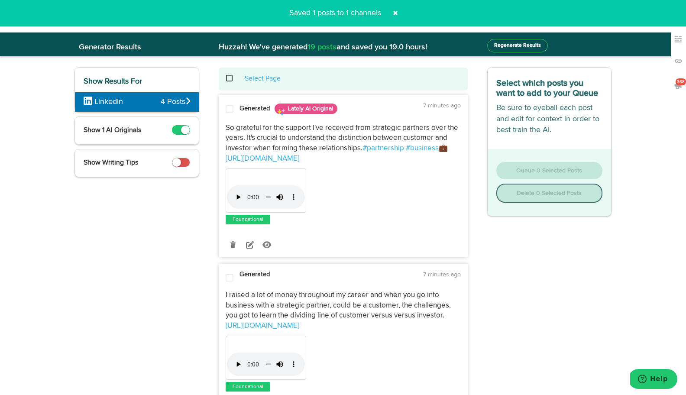
click at [227, 79] on span at bounding box center [234, 78] width 18 height 0
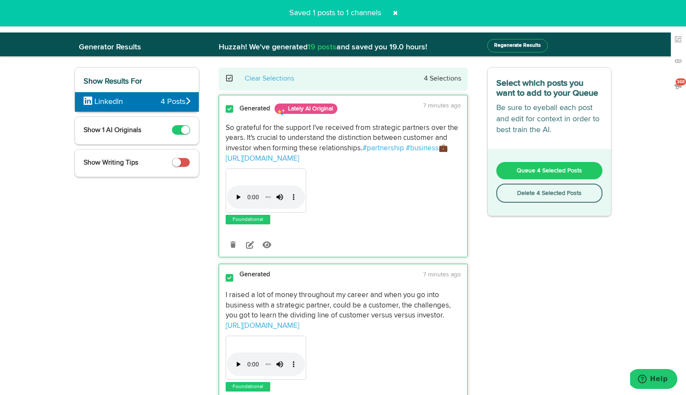
click at [506, 196] on button "Delete 4 Selected Posts" at bounding box center [549, 192] width 106 height 19
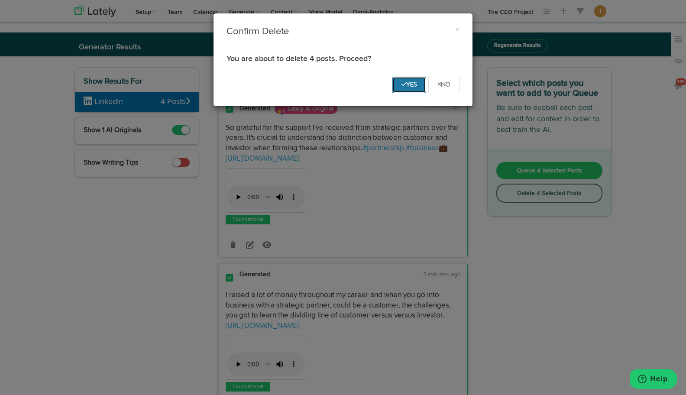
click at [406, 87] on button "Yes" at bounding box center [409, 85] width 34 height 16
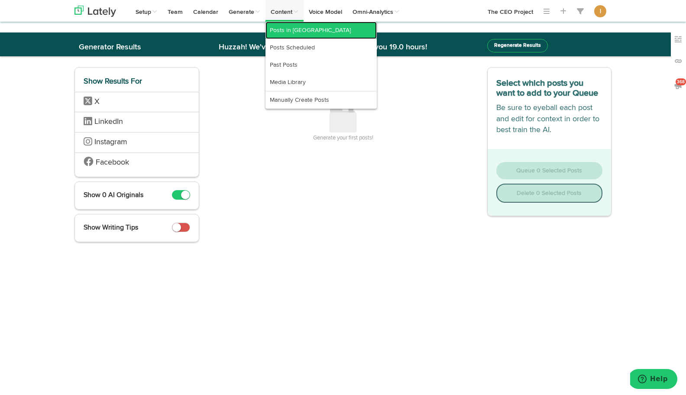
click at [293, 32] on link "Posts in [GEOGRAPHIC_DATA]" at bounding box center [320, 30] width 111 height 17
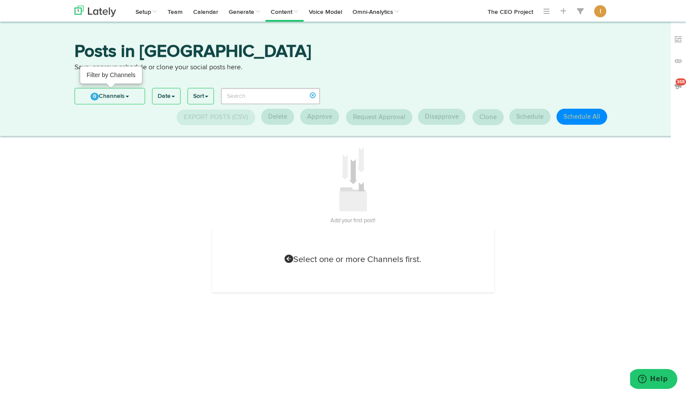
click at [136, 100] on link "0 Channels" at bounding box center [110, 96] width 70 height 16
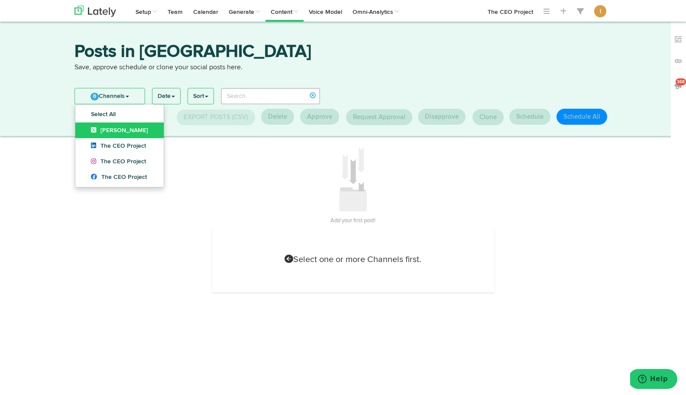
click at [127, 133] on link "[PERSON_NAME]" at bounding box center [119, 130] width 88 height 16
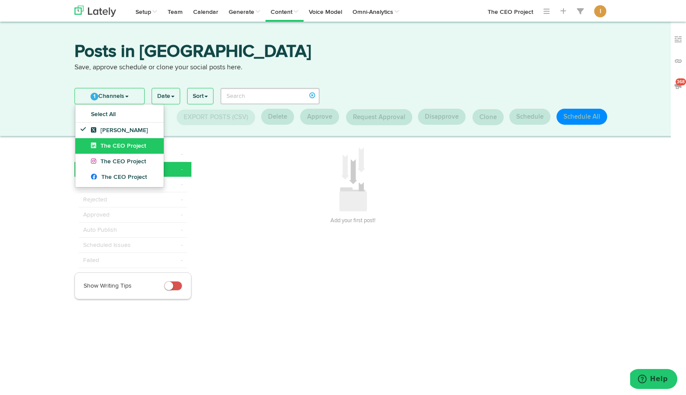
click at [127, 143] on span "The CEO Project" at bounding box center [118, 146] width 55 height 6
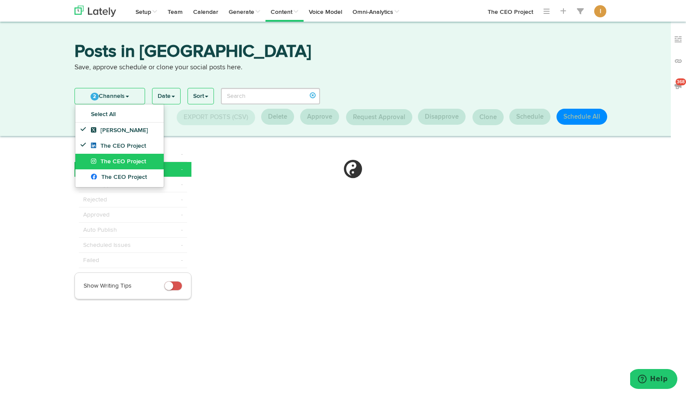
click at [126, 160] on span "The CEO Project" at bounding box center [118, 161] width 55 height 6
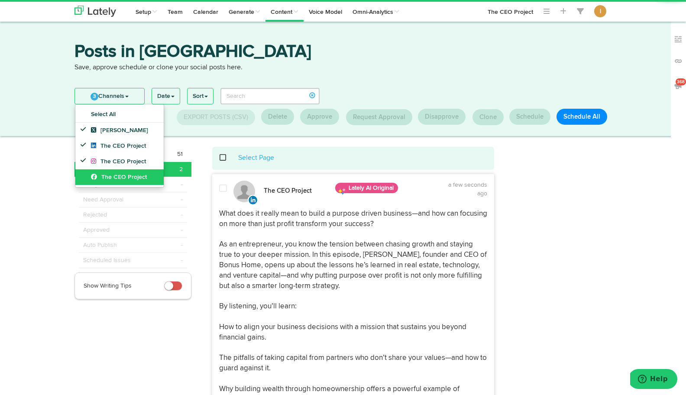
click at [125, 174] on span "The CEO Project" at bounding box center [119, 177] width 56 height 6
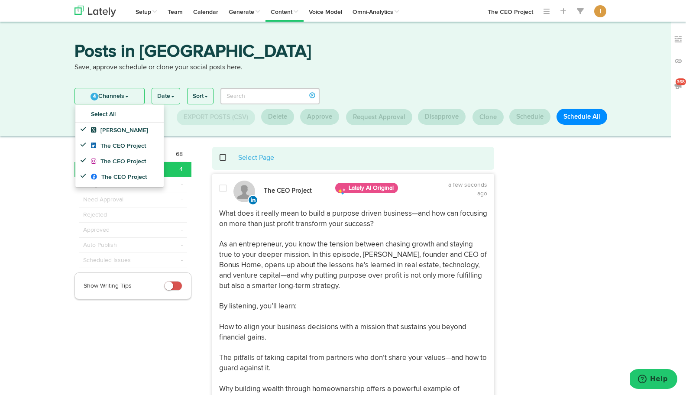
click at [349, 88] on div "4 Channels Select All [PERSON_NAME] The CEO Project The CEO Project The CEO Pro…" at bounding box center [343, 105] width 550 height 42
click at [222, 158] on span at bounding box center [228, 158] width 18 height 0
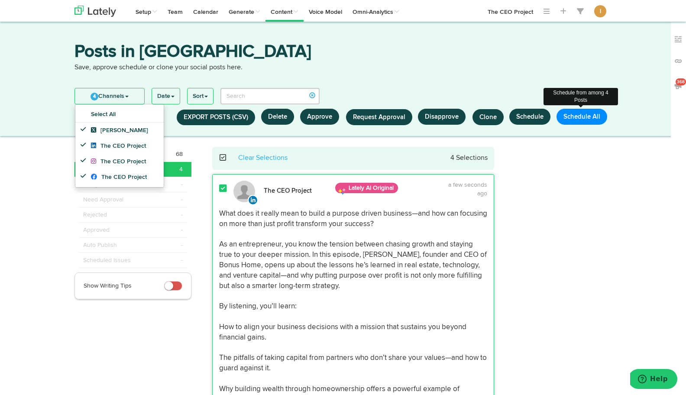
click at [580, 119] on button "Schedule All" at bounding box center [581, 117] width 51 height 16
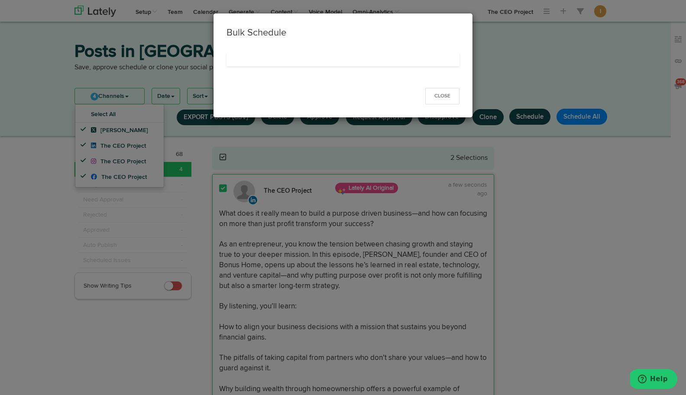
select select "11"
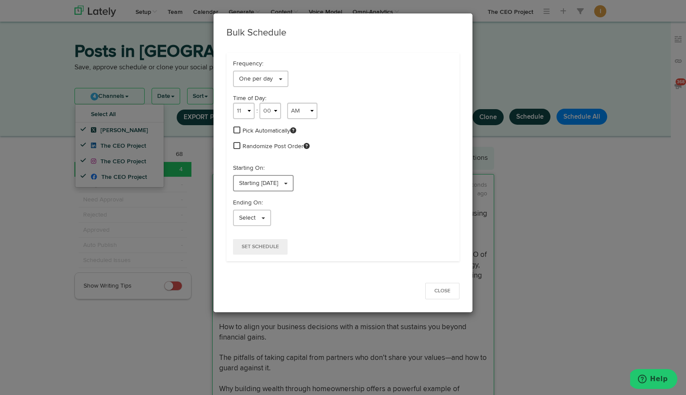
click at [278, 185] on span "Starting [DATE]" at bounding box center [258, 183] width 39 height 6
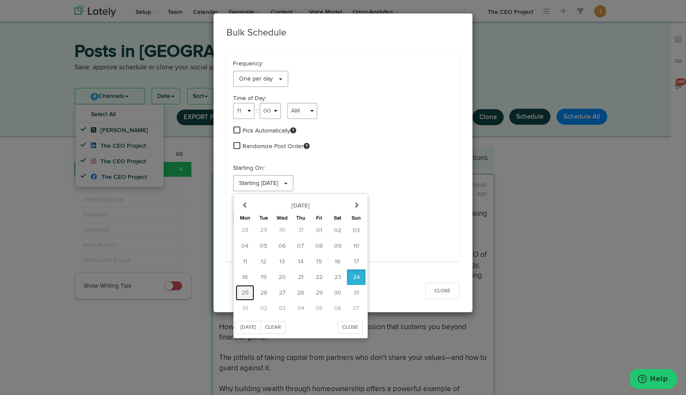
click at [244, 291] on span "25" at bounding box center [244, 293] width 7 height 6
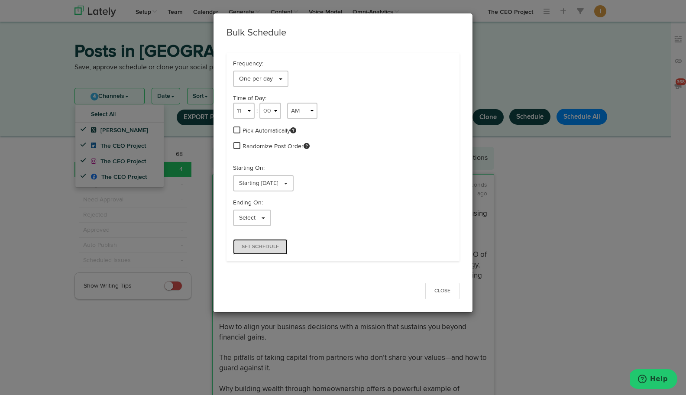
click at [262, 244] on span "Set Schedule" at bounding box center [259, 246] width 37 height 5
